Goal: Task Accomplishment & Management: Use online tool/utility

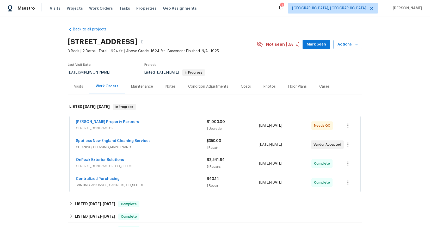
click at [231, 127] on div "1 Upgrade" at bounding box center [233, 128] width 52 height 5
click at [196, 126] on span "GENERAL_CONTRACTOR" at bounding box center [141, 128] width 131 height 5
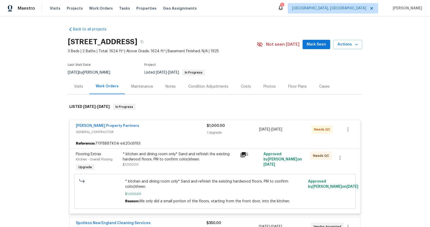
click at [207, 196] on span "$1,000.00" at bounding box center [215, 194] width 180 height 5
click at [195, 163] on div "* kitchen and dining room only* Sand and refinish the existing hardwood floors.…" at bounding box center [180, 160] width 114 height 16
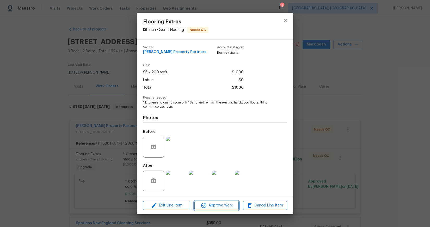
click at [214, 209] on span "Approve Work" at bounding box center [216, 206] width 41 height 7
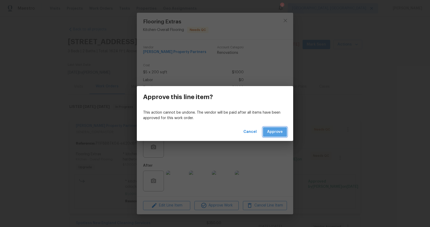
click at [277, 130] on span "Approve" at bounding box center [275, 132] width 16 height 7
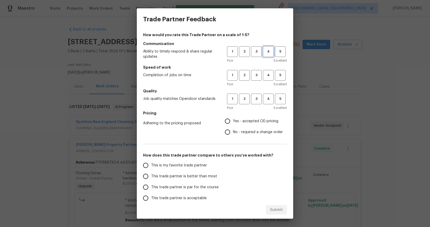
click at [268, 53] on span "4" at bounding box center [268, 52] width 10 height 6
click at [266, 75] on span "4" at bounding box center [268, 75] width 10 height 6
click at [278, 101] on span "5" at bounding box center [280, 99] width 10 height 6
drag, startPoint x: 278, startPoint y: 101, endPoint x: 273, endPoint y: 109, distance: 8.9
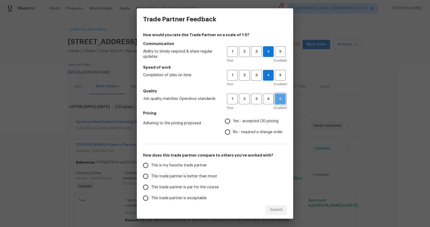
click at [278, 101] on span "5" at bounding box center [280, 99] width 10 height 6
click at [264, 121] on span "Yes - accepted OD pricing" at bounding box center [255, 121] width 45 height 5
click at [233, 121] on input "Yes - accepted OD pricing" at bounding box center [227, 121] width 11 height 11
radio input "true"
click at [264, 121] on span "Yes - accepted OD pricing" at bounding box center [255, 121] width 45 height 5
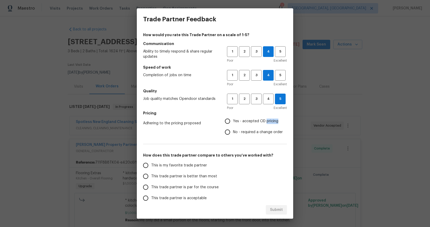
click at [233, 121] on input "Yes - accepted OD pricing" at bounding box center [227, 121] width 11 height 11
click at [264, 121] on span "Yes - accepted OD pricing" at bounding box center [255, 121] width 45 height 5
click at [233, 121] on input "Yes - accepted OD pricing" at bounding box center [227, 121] width 11 height 11
drag, startPoint x: 203, startPoint y: 176, endPoint x: 216, endPoint y: 182, distance: 14.0
click at [203, 176] on span "This trade partner is better than most" at bounding box center [184, 176] width 66 height 5
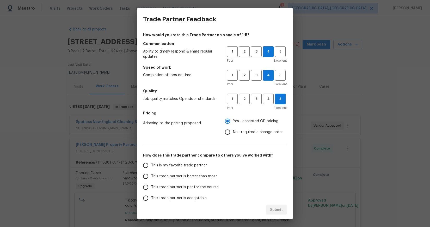
click at [151, 176] on input "This trade partner is better than most" at bounding box center [145, 176] width 11 height 11
click at [204, 176] on span "This trade partner is better than most" at bounding box center [184, 176] width 66 height 5
click at [151, 176] on input "This trade partner is better than most" at bounding box center [145, 176] width 11 height 11
radio input "true"
click at [278, 212] on span "Submit" at bounding box center [276, 210] width 13 height 7
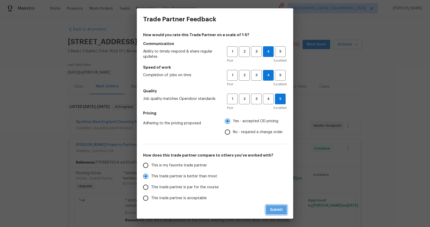
radio input "false"
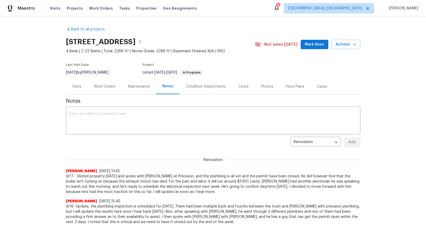
click at [101, 88] on div "Work Orders" at bounding box center [105, 86] width 22 height 5
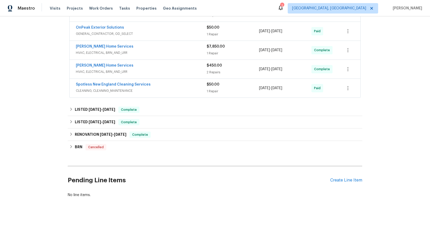
scroll to position [123, 0]
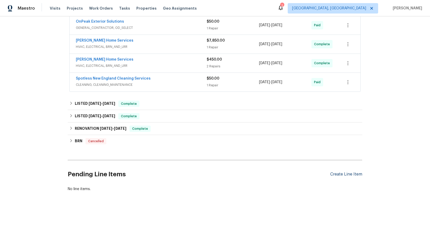
click at [350, 172] on div "Create Line Item" at bounding box center [346, 174] width 32 height 5
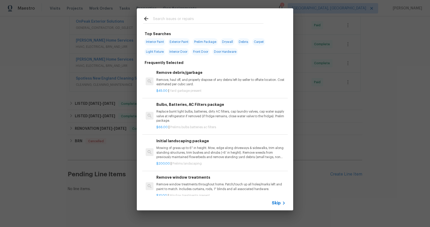
click at [220, 21] on input "text" at bounding box center [208, 20] width 110 height 8
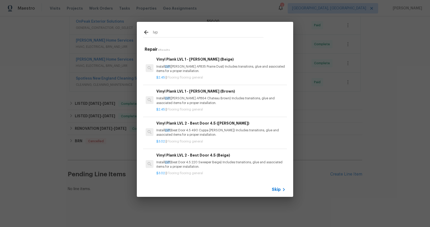
type input "lvp"
click at [239, 58] on h6 "Vinyl Plank LVL 1 - Knighton (Beige)" at bounding box center [220, 60] width 129 height 6
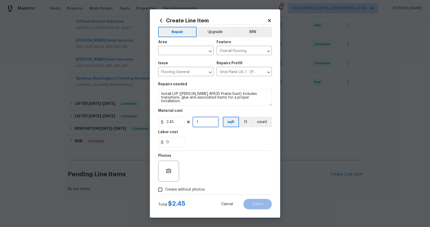
click at [199, 122] on input "1" at bounding box center [206, 122] width 26 height 10
click at [204, 123] on input "1" at bounding box center [206, 122] width 26 height 10
type input "1700"
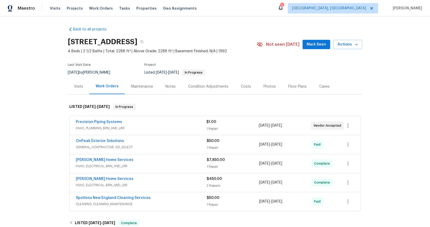
click at [289, 88] on div "Floor Plans" at bounding box center [297, 86] width 18 height 5
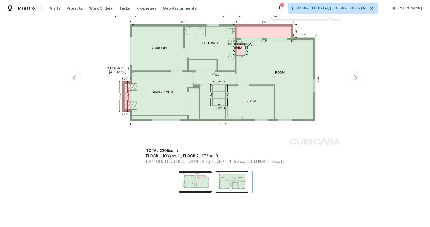
click at [237, 182] on img at bounding box center [231, 182] width 33 height 22
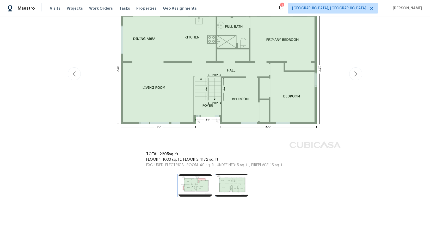
click at [193, 183] on img at bounding box center [194, 186] width 33 height 22
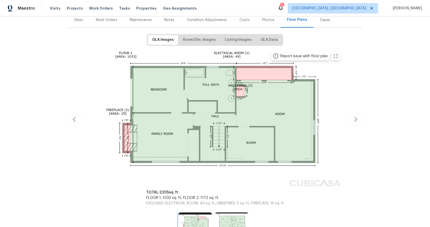
scroll to position [108, 0]
